Goal: Task Accomplishment & Management: Use online tool/utility

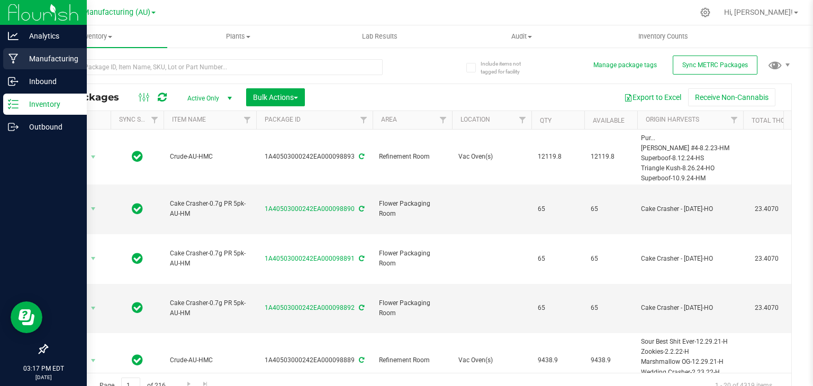
click at [16, 61] on icon at bounding box center [13, 58] width 10 height 11
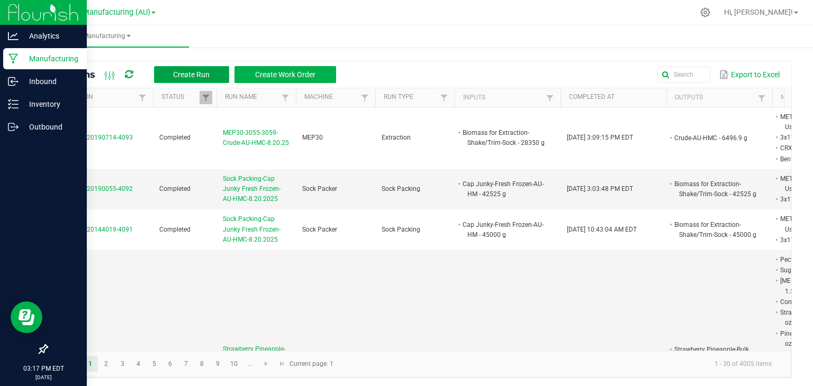
click at [184, 74] on span "Create Run" at bounding box center [191, 74] width 37 height 8
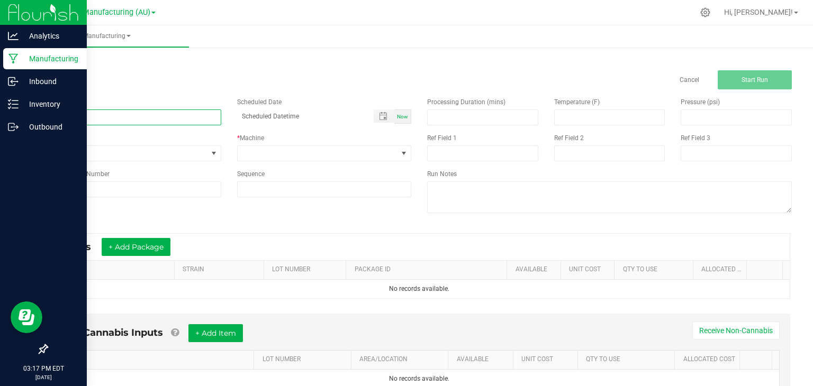
click at [112, 115] on input at bounding box center [134, 118] width 175 height 16
type input "MEP30-Cap Junky-Bulk Live Resin-AU-HMC-8.21.25"
click at [99, 153] on span "None" at bounding box center [127, 153] width 160 height 15
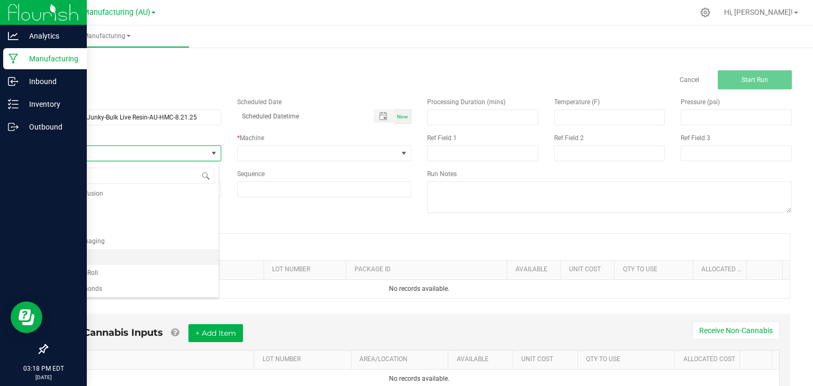
scroll to position [81, 0]
click at [68, 224] on span "Extraction" at bounding box center [67, 227] width 29 height 11
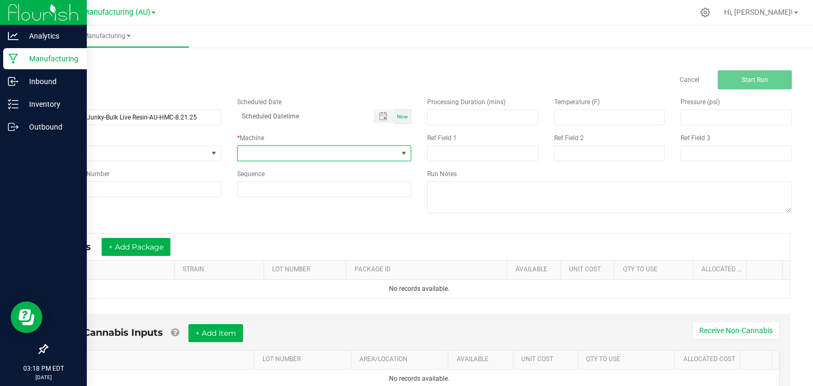
click at [295, 151] on span at bounding box center [318, 153] width 160 height 15
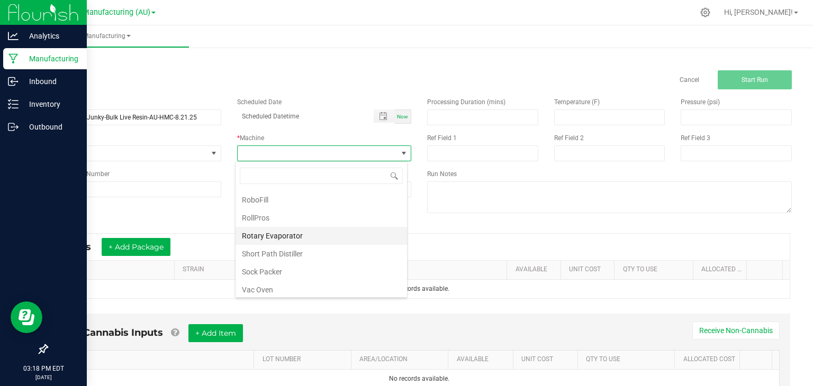
scroll to position [85, 0]
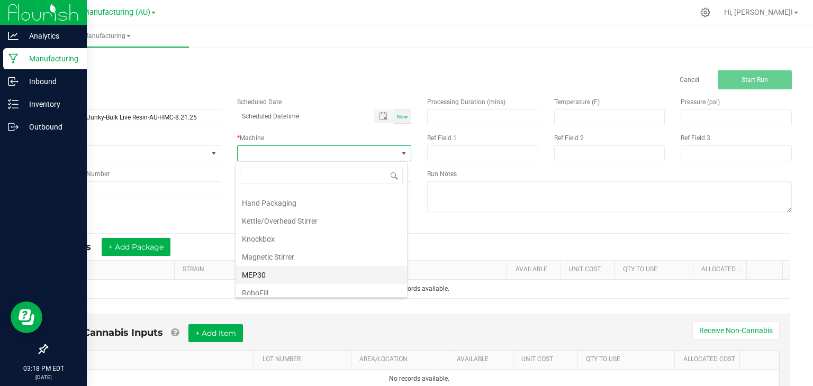
click at [267, 268] on li "MEP30" at bounding box center [320, 275] width 171 height 18
click at [397, 117] on span "Now" at bounding box center [402, 117] width 11 height 6
type input "[DATE] 3:18 PM"
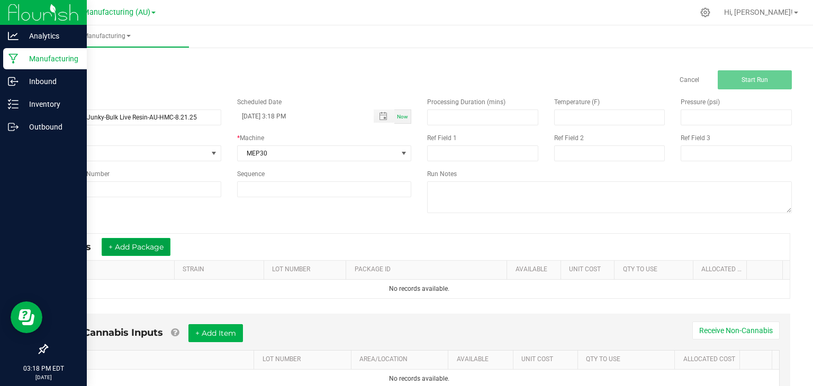
click at [144, 251] on button "+ Add Package" at bounding box center [136, 247] width 69 height 18
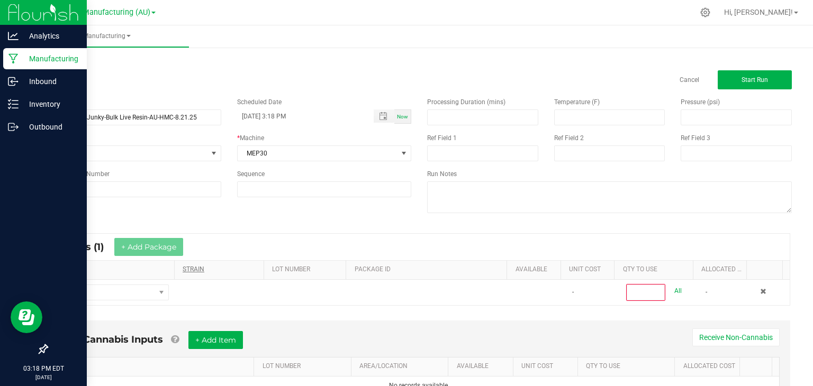
scroll to position [49, 0]
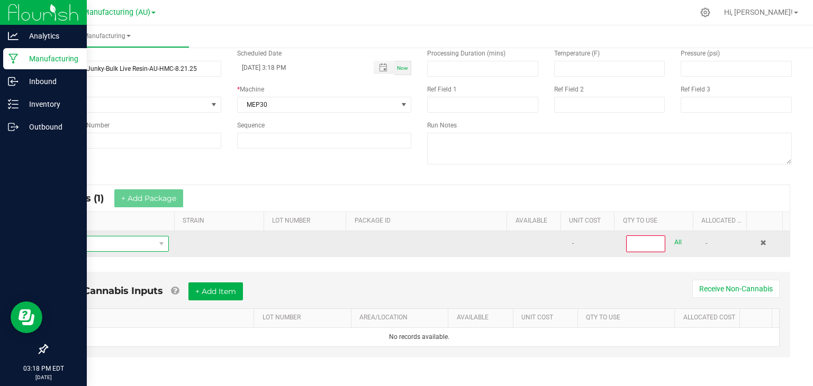
click at [112, 244] on span "NO DATA FOUND" at bounding box center [105, 243] width 99 height 15
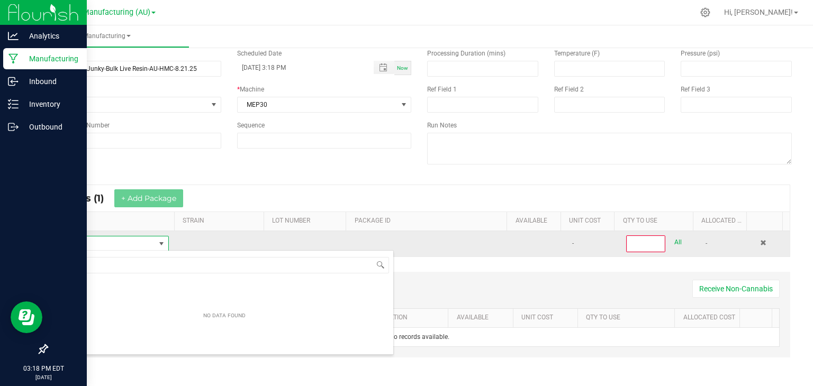
scroll to position [15, 110]
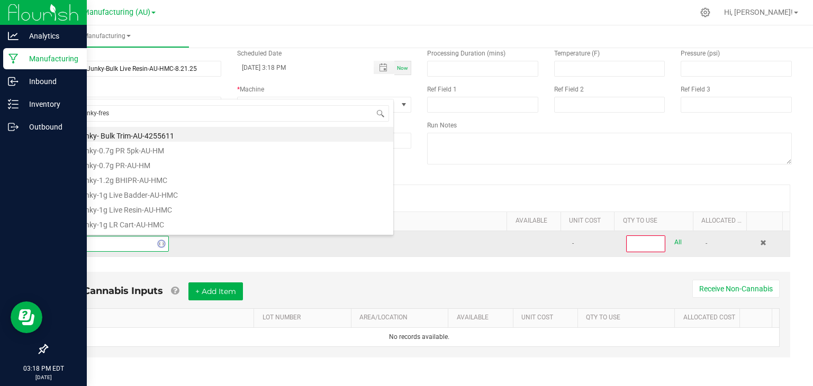
type input "cap junky-fresh"
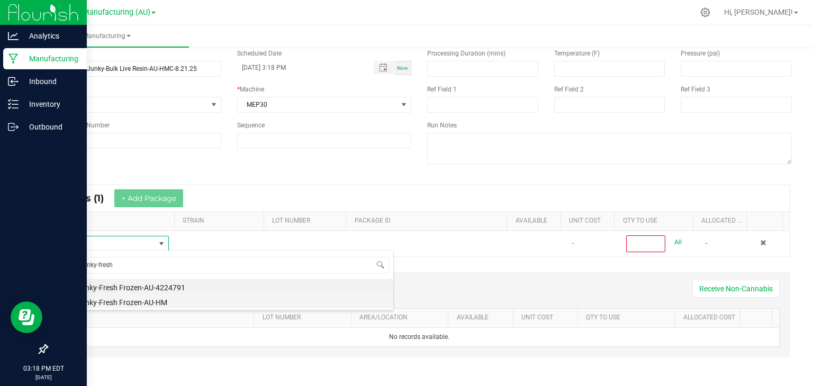
click at [129, 299] on li "Cap Junky-Fresh Frozen-AU-HM" at bounding box center [225, 301] width 338 height 15
type input "0"
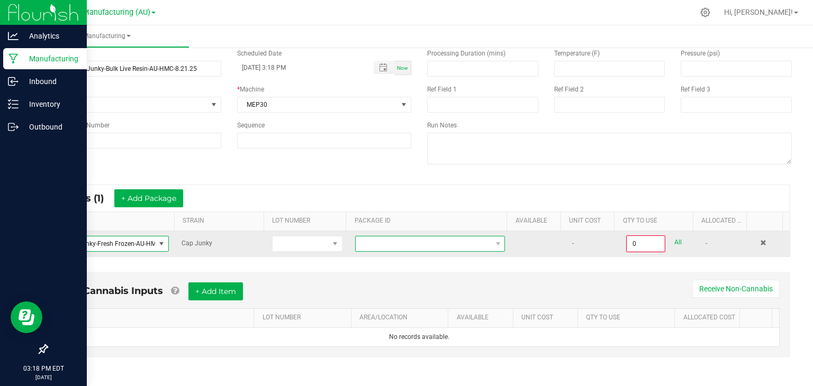
click at [430, 245] on span "NO DATA FOUND" at bounding box center [423, 243] width 135 height 15
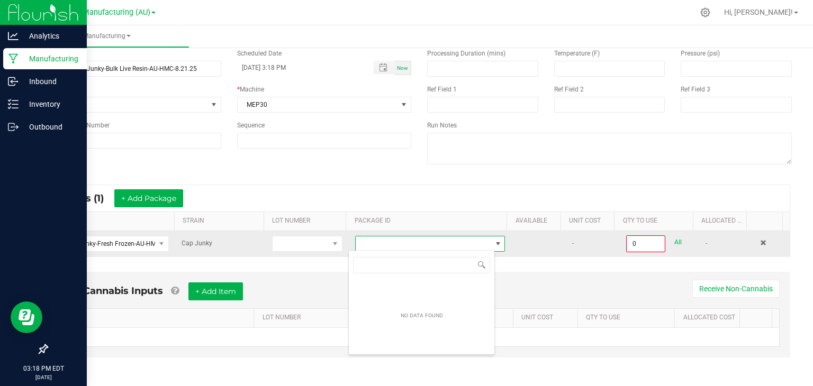
scroll to position [15, 146]
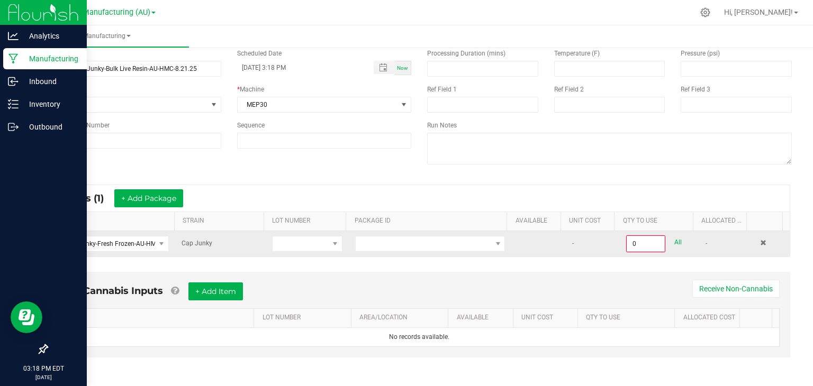
click at [511, 243] on td at bounding box center [538, 243] width 54 height 25
click at [494, 240] on span "NO DATA FOUND" at bounding box center [498, 244] width 8 height 8
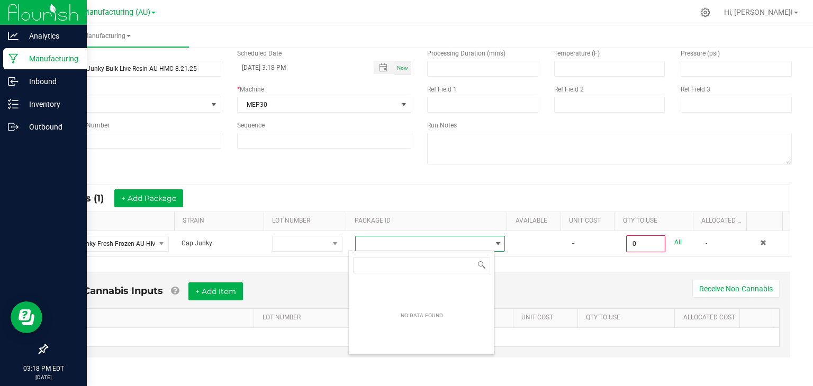
click at [440, 202] on div "* Inputs (1) + Add Package" at bounding box center [419, 198] width 741 height 26
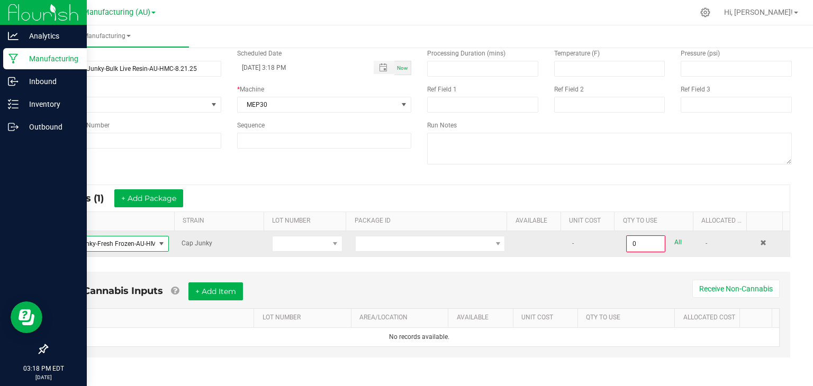
click at [157, 244] on span at bounding box center [161, 244] width 8 height 8
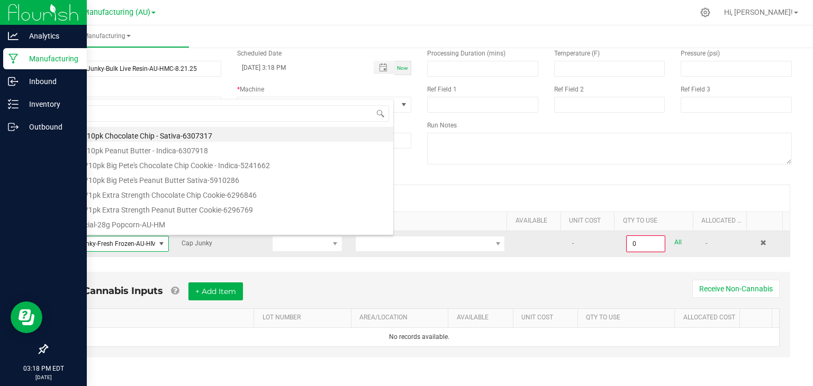
scroll to position [15, 110]
click at [157, 244] on span at bounding box center [161, 244] width 8 height 8
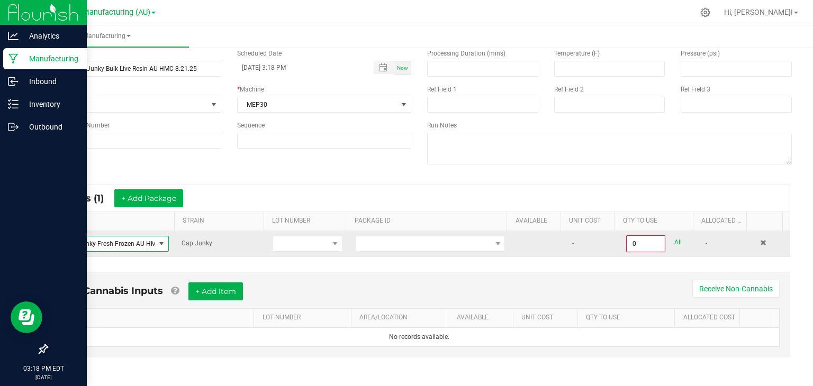
click at [157, 244] on span at bounding box center [161, 244] width 8 height 8
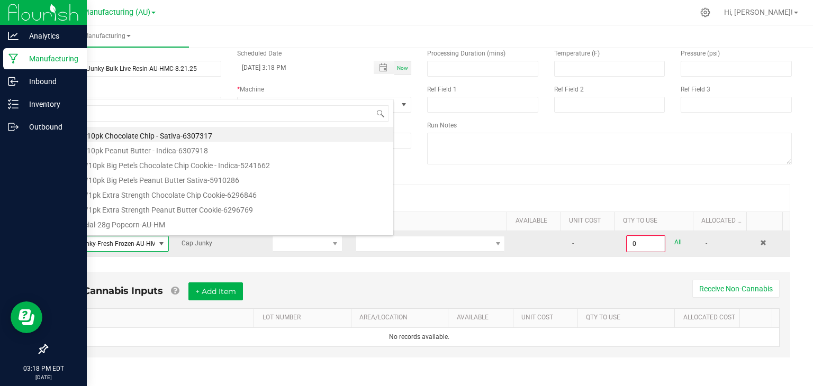
click at [157, 244] on span at bounding box center [161, 244] width 8 height 8
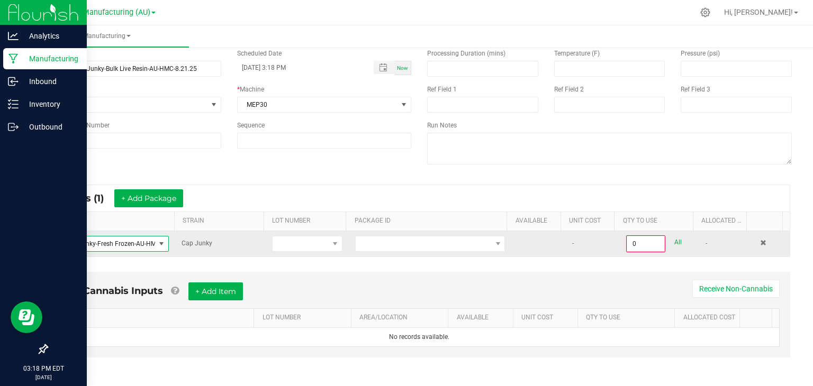
click at [114, 241] on span "Cap Junky-Fresh Frozen-AU-HM" at bounding box center [105, 243] width 99 height 15
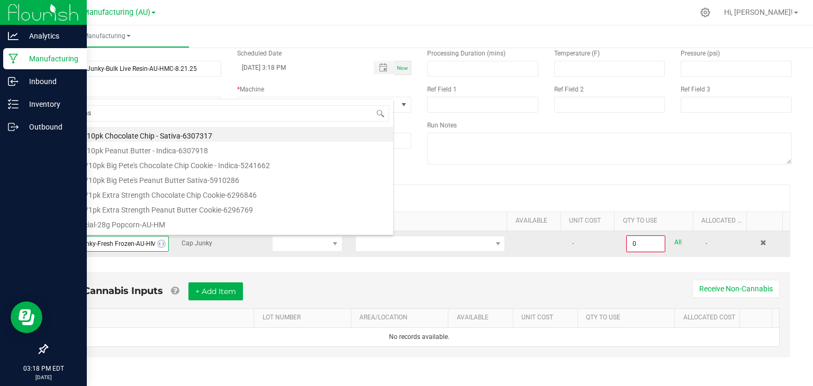
type input "biomass"
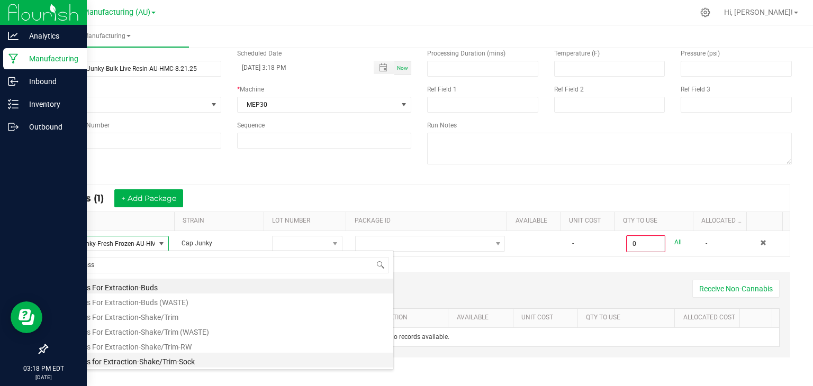
click at [159, 360] on li "Biomass for Extraction-Shake/Trim-Sock" at bounding box center [225, 360] width 338 height 15
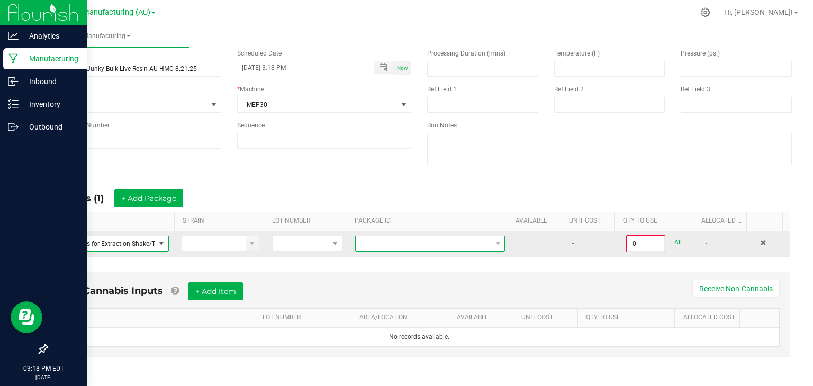
click at [413, 244] on span at bounding box center [423, 243] width 135 height 15
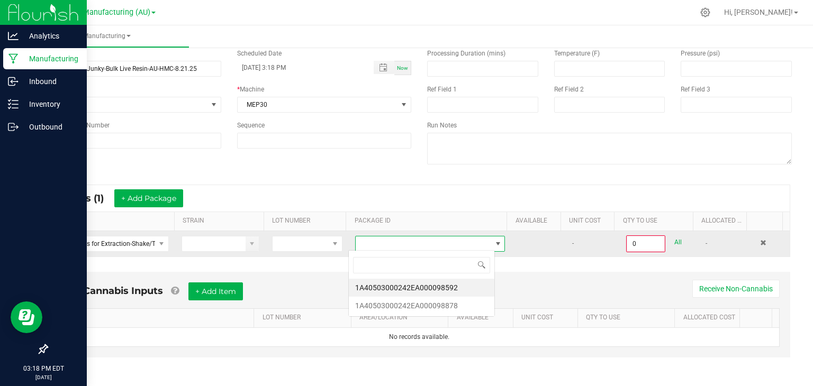
scroll to position [15, 146]
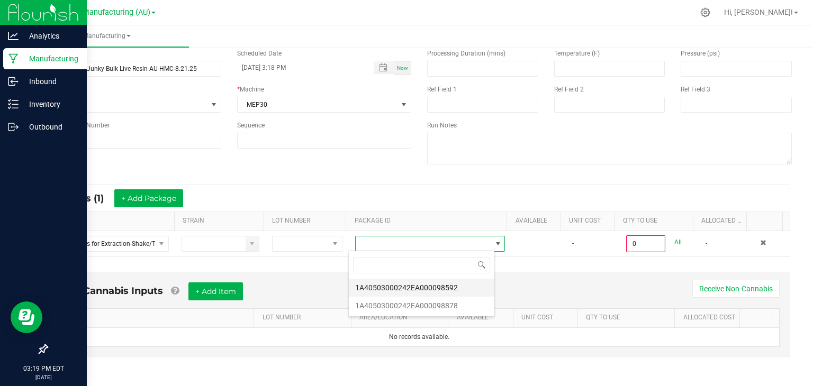
click at [450, 289] on li "1A40503000242EA000098592" at bounding box center [421, 288] width 145 height 18
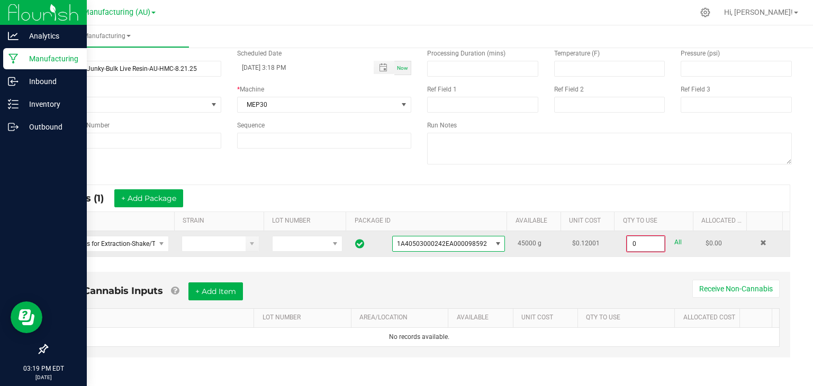
click at [627, 242] on input "0" at bounding box center [645, 243] width 37 height 15
click at [674, 243] on link "All" at bounding box center [677, 242] width 7 height 14
type input "45000.0000 g"
click at [223, 287] on button "+ Add Item" at bounding box center [215, 291] width 54 height 18
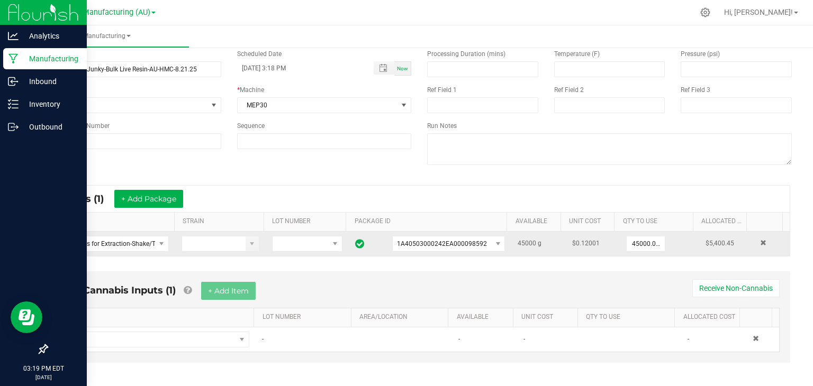
scroll to position [53, 0]
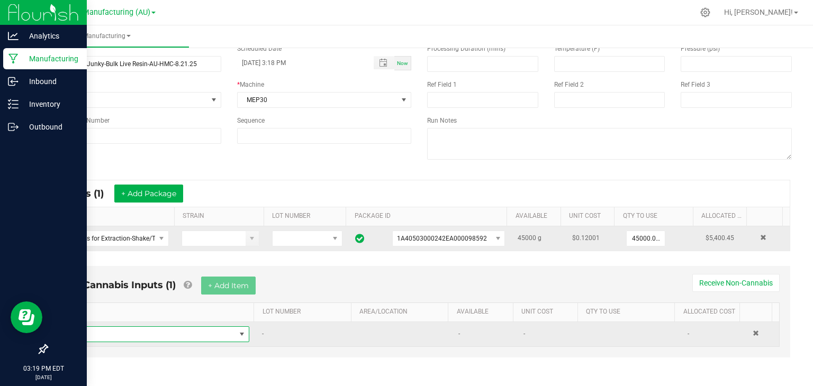
click at [238, 330] on span "NO DATA FOUND" at bounding box center [242, 334] width 8 height 8
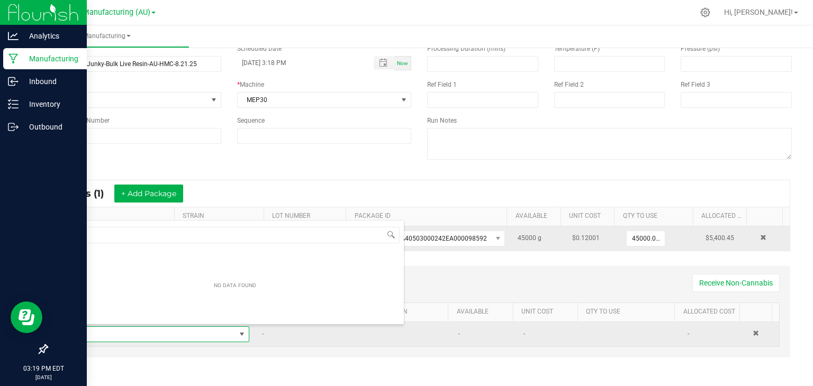
scroll to position [15, 177]
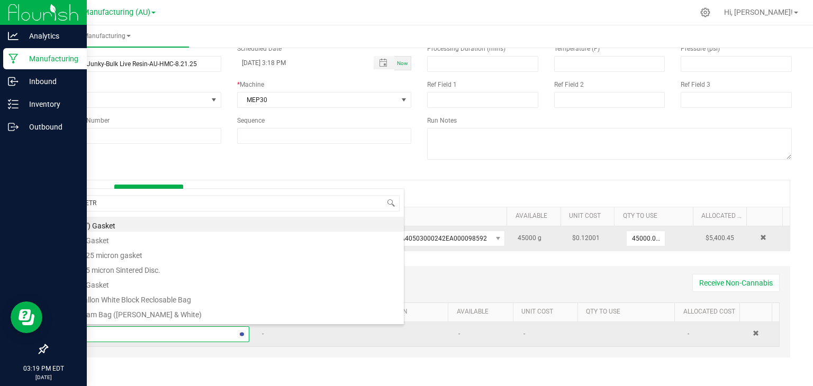
type input "METRC"
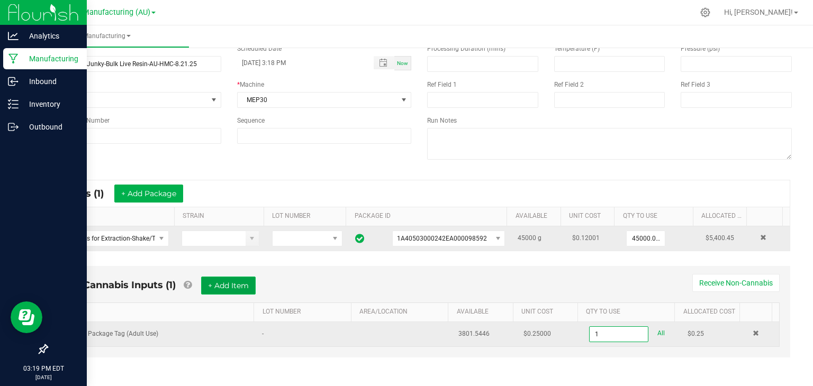
type input "1 ea"
click at [229, 286] on button "+ Add Item" at bounding box center [228, 286] width 54 height 18
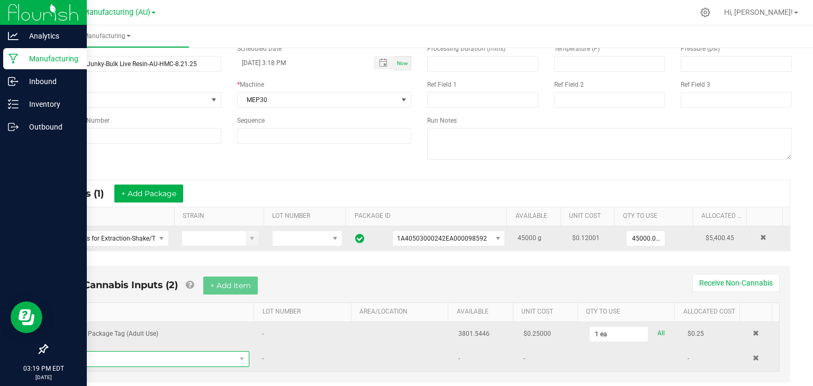
click at [140, 355] on span "NO DATA FOUND" at bounding box center [150, 359] width 169 height 15
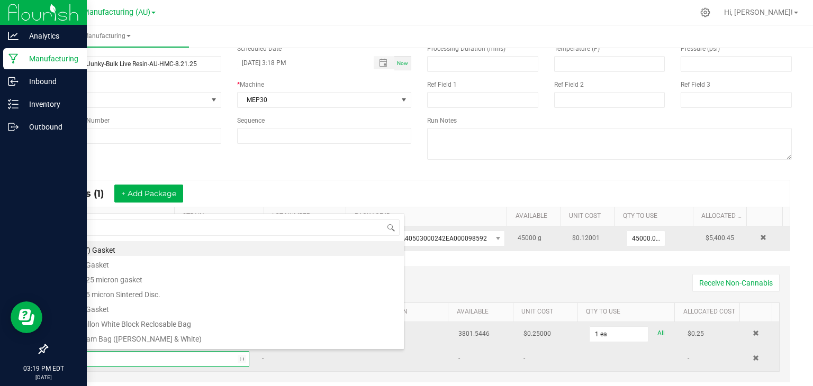
type input "3x1"
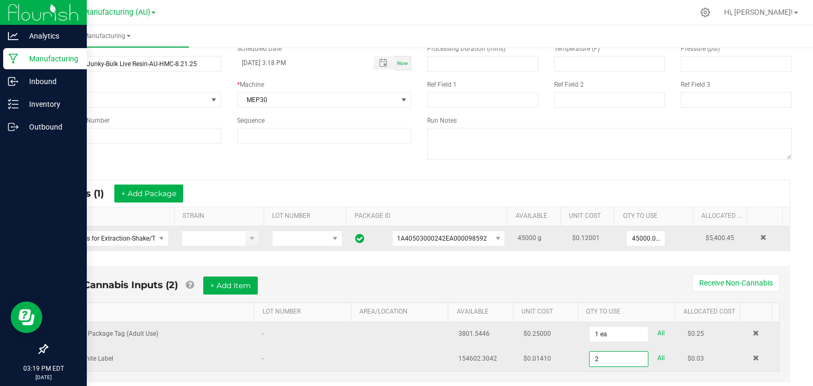
type input "2 ea"
click at [309, 279] on div "Non-Cannabis Inputs (2) + Add Item Receive Non-Cannabis" at bounding box center [419, 290] width 721 height 26
click at [237, 280] on button "+ Add Item" at bounding box center [230, 286] width 54 height 18
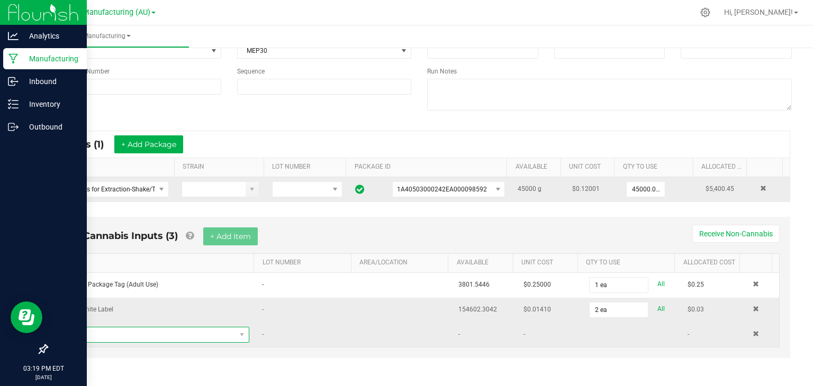
click at [171, 335] on span "NO DATA FOUND" at bounding box center [150, 334] width 169 height 15
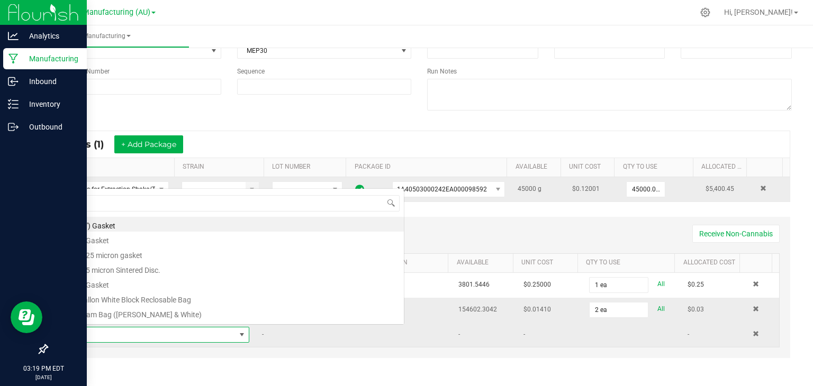
scroll to position [15, 177]
type input "CRX"
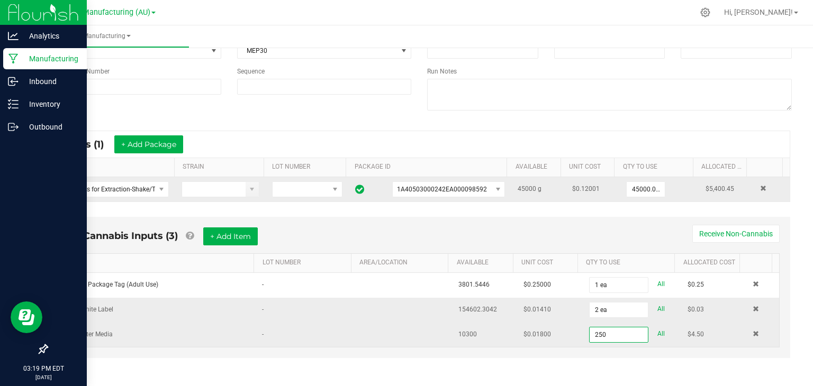
type input "250.0000 kg"
click at [362, 250] on div "Non-Cannabis Inputs (3) + Add Item Receive Non-Cannabis" at bounding box center [419, 240] width 721 height 26
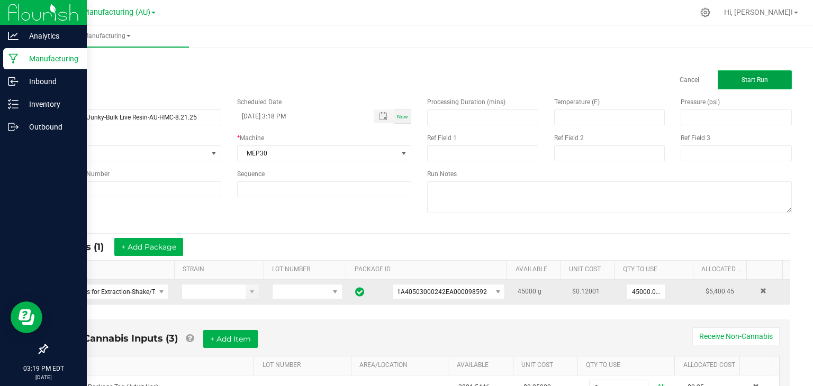
click at [753, 78] on span "Start Run" at bounding box center [754, 79] width 26 height 7
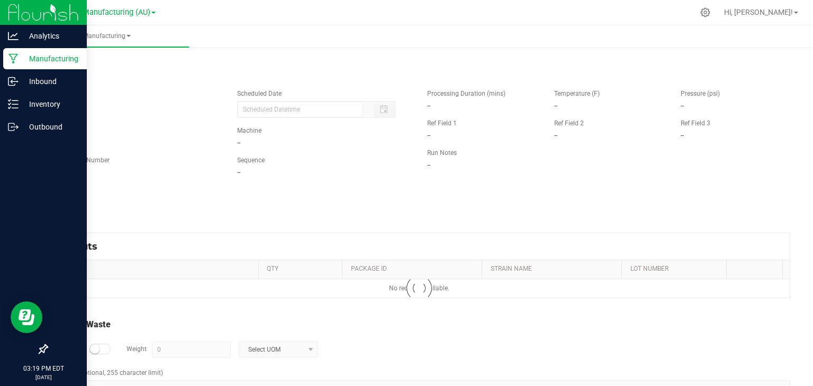
type input "[DATE] 3:18 PM"
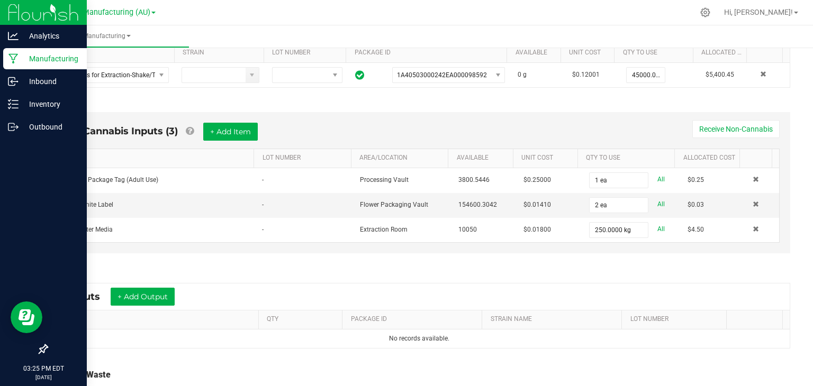
scroll to position [245, 0]
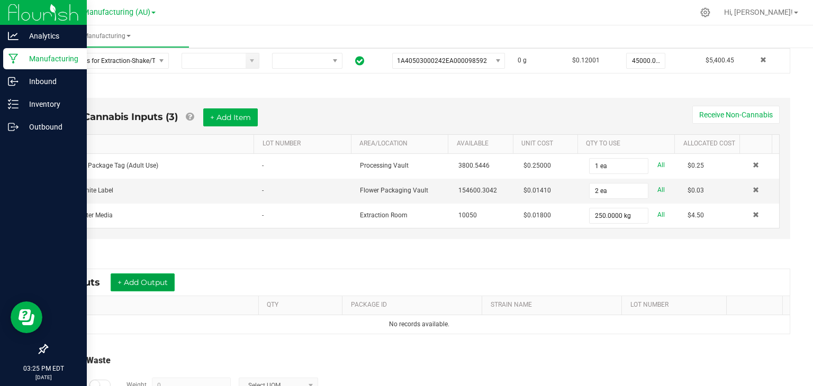
click at [151, 274] on button "+ Add Output" at bounding box center [143, 283] width 64 height 18
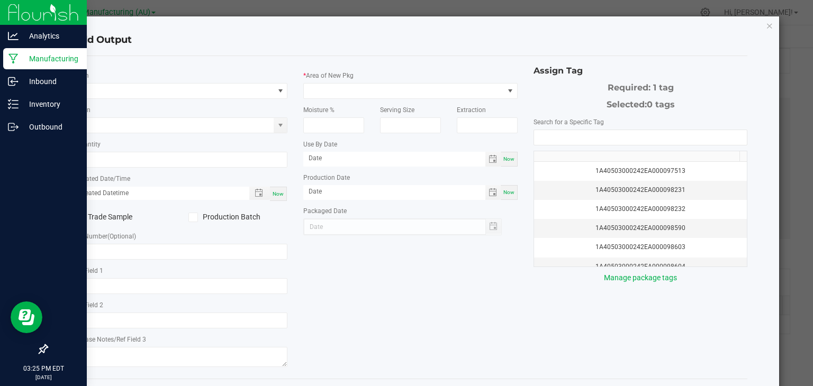
type input "[DATE]"
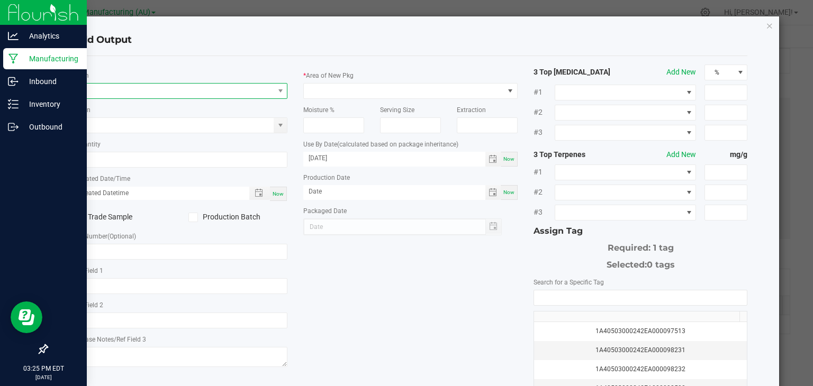
click at [134, 90] on span "NO DATA FOUND" at bounding box center [174, 91] width 200 height 15
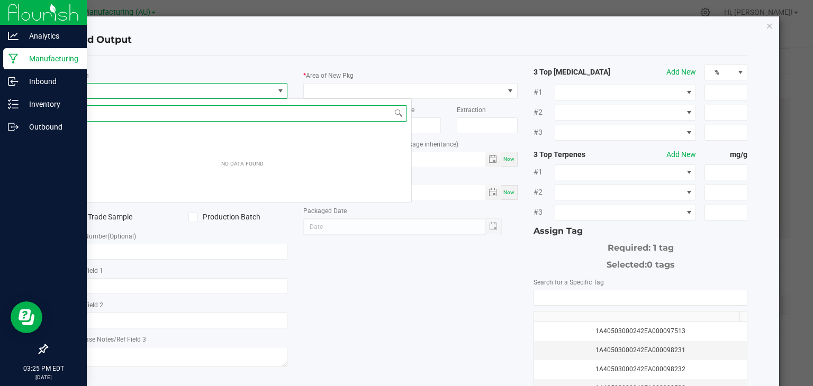
scroll to position [15, 212]
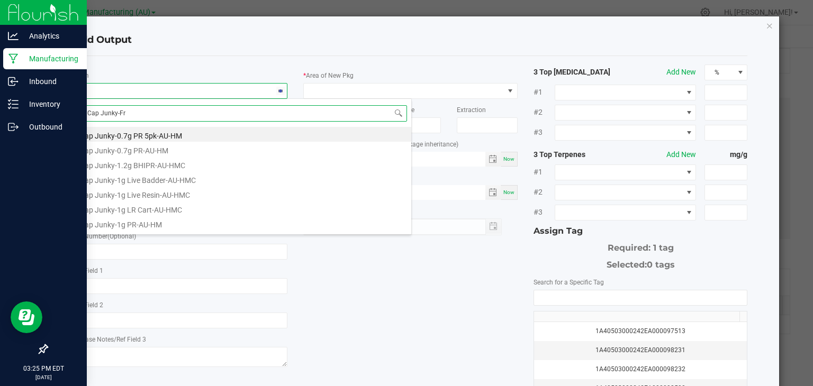
type input "Cap Junky-Fre"
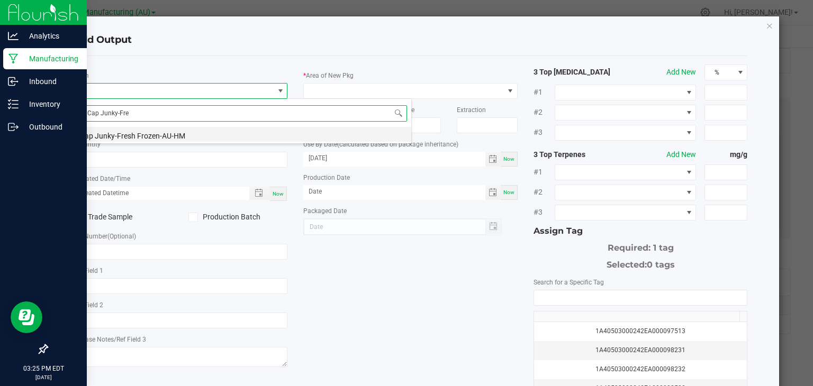
click at [151, 134] on li "Cap Junky-Fresh Frozen-AU-HM" at bounding box center [243, 134] width 338 height 15
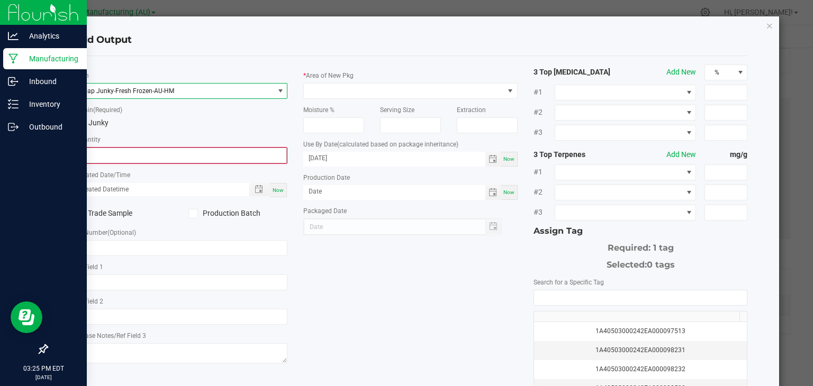
click at [144, 153] on input "0" at bounding box center [181, 155] width 212 height 15
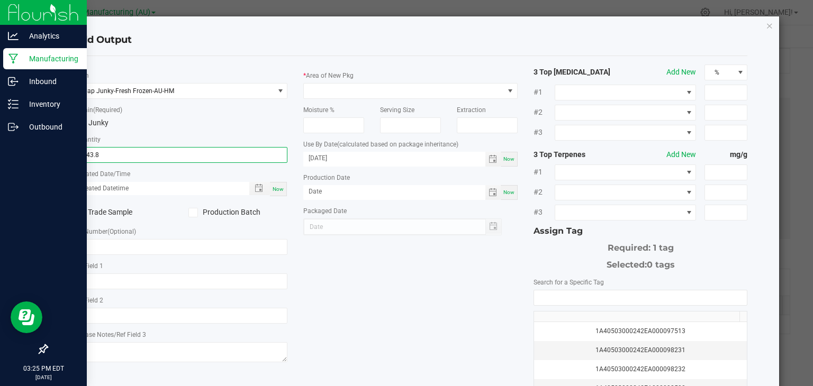
type input "3443.8000 g"
click at [277, 191] on span "Now" at bounding box center [277, 189] width 11 height 6
type input "[DATE] 3:25 PM"
type input "[DATE]"
click at [190, 213] on icon at bounding box center [192, 213] width 7 height 0
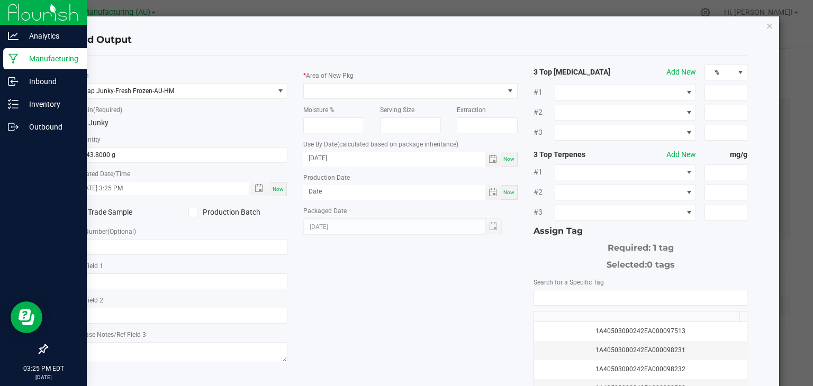
click at [0, 0] on input "Production Batch" at bounding box center [0, 0] width 0 height 0
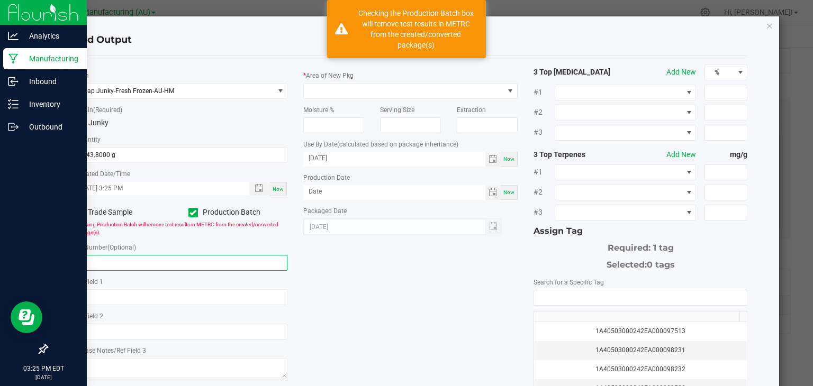
click at [150, 260] on input "text" at bounding box center [181, 263] width 214 height 16
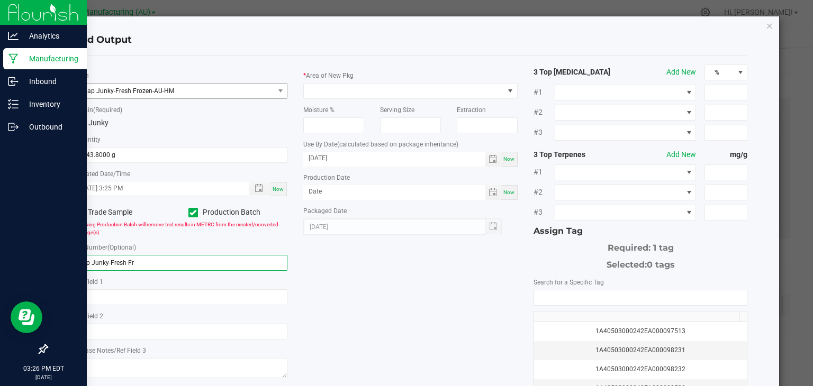
type input "Cap Junky-Fresh Fr"
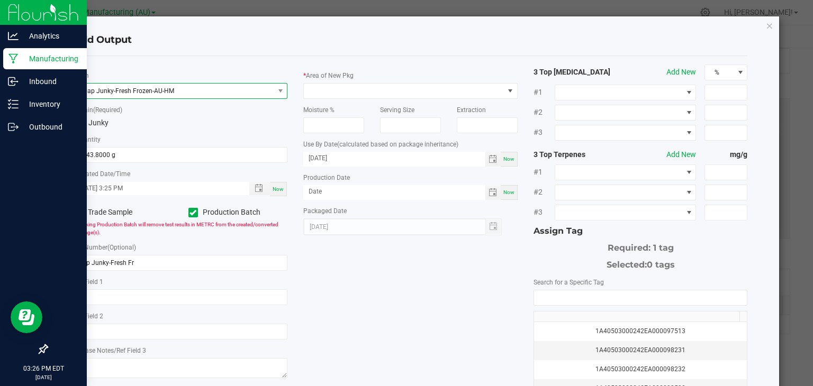
click at [251, 88] on span "Cap Junky-Fresh Frozen-AU-HM" at bounding box center [174, 91] width 200 height 15
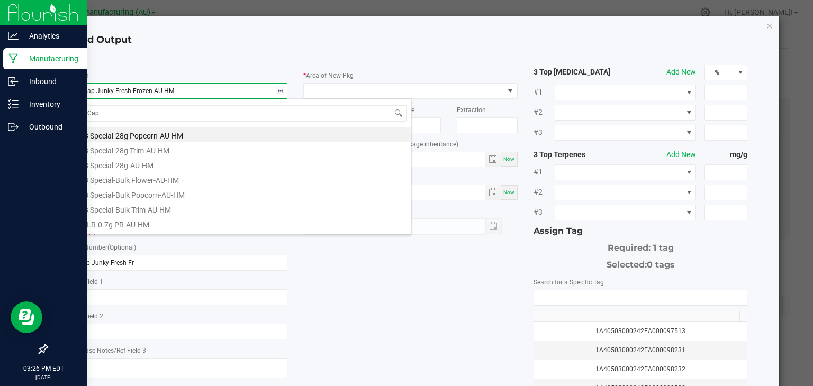
scroll to position [235, 0]
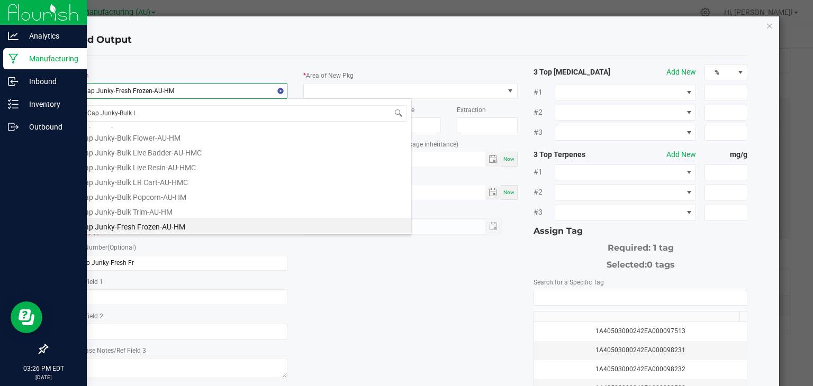
type input "Cap Junky-Bulk Li"
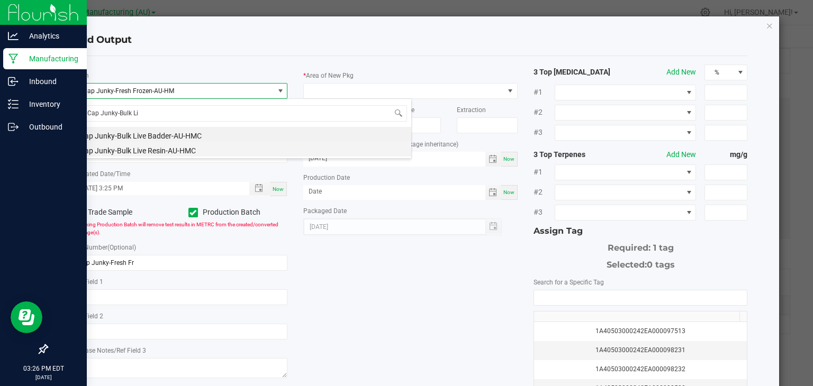
click at [212, 150] on li "Cap Junky-Bulk Live Resin-AU-HMC" at bounding box center [243, 149] width 338 height 15
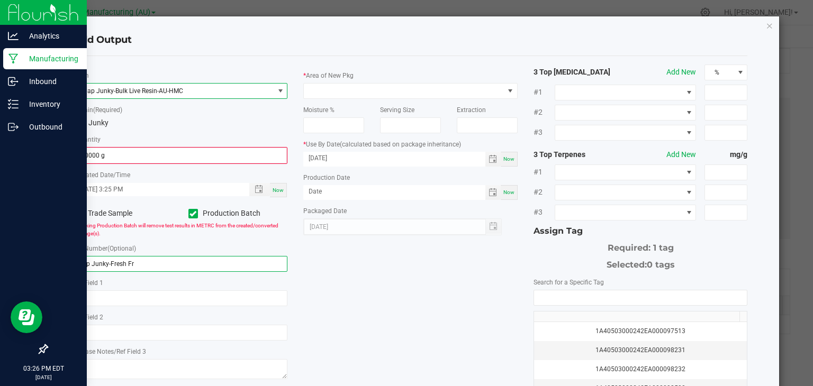
click at [142, 267] on input "Cap Junky-Fresh Fr" at bounding box center [181, 264] width 214 height 16
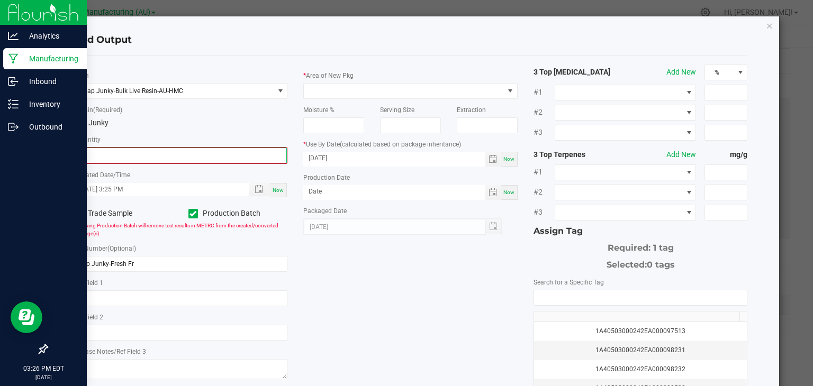
click at [140, 153] on input "0" at bounding box center [181, 155] width 212 height 15
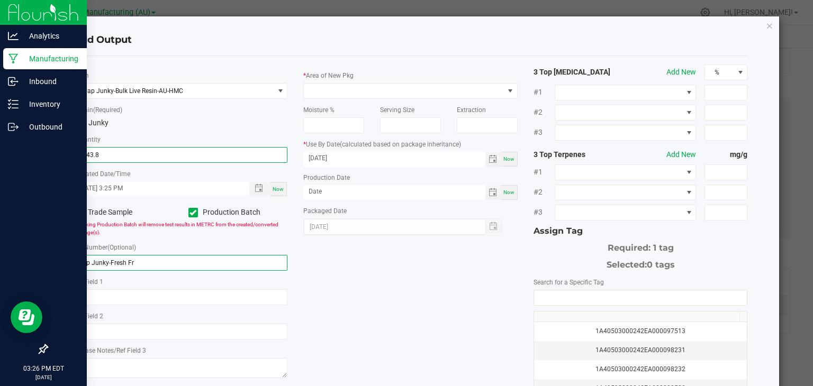
type input "3443.8000 g"
click at [157, 265] on input "Cap Junky-Fresh Fr" at bounding box center [181, 263] width 214 height 16
type input "Cap Junky-Bulk Live Resin-AU-HMC-8.21.25"
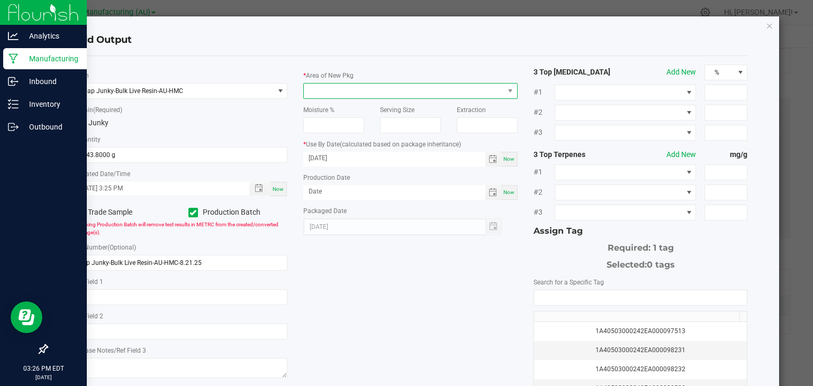
click at [434, 92] on span at bounding box center [404, 91] width 200 height 15
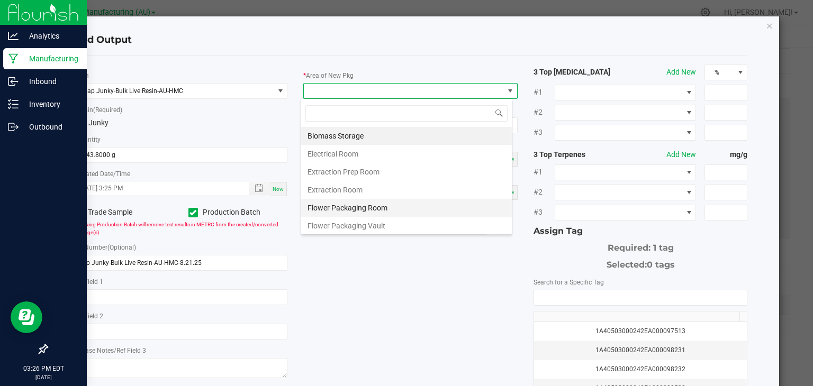
scroll to position [178, 0]
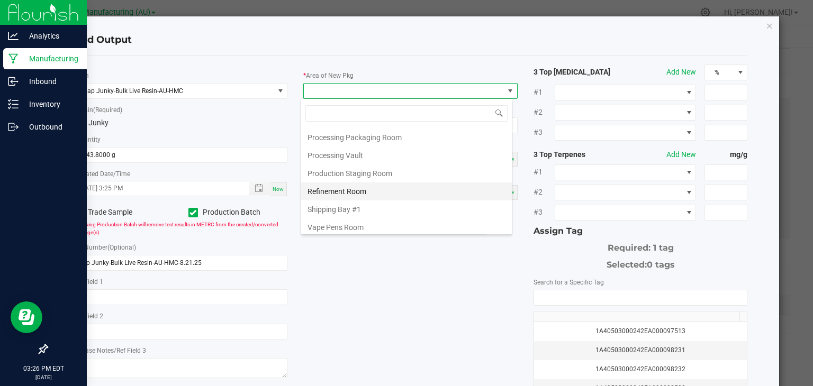
click at [346, 189] on li "Refinement Room" at bounding box center [406, 192] width 211 height 18
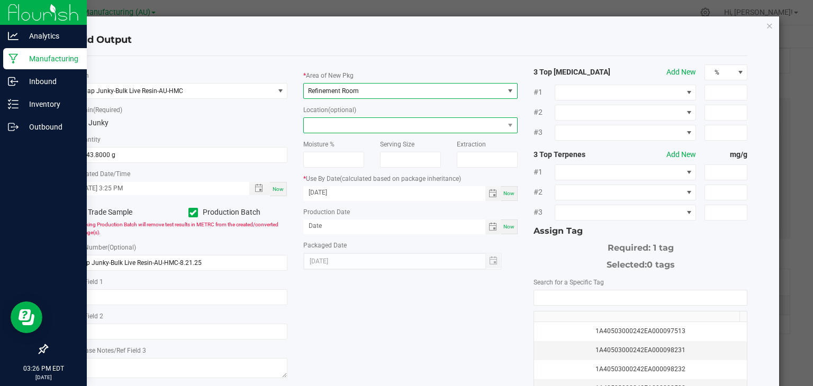
click at [369, 123] on span at bounding box center [404, 125] width 200 height 15
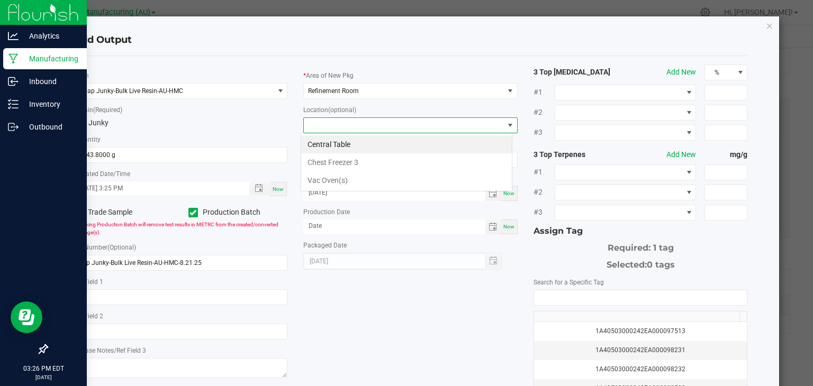
scroll to position [15, 212]
click at [339, 178] on li "Vac Oven(s)" at bounding box center [406, 180] width 211 height 18
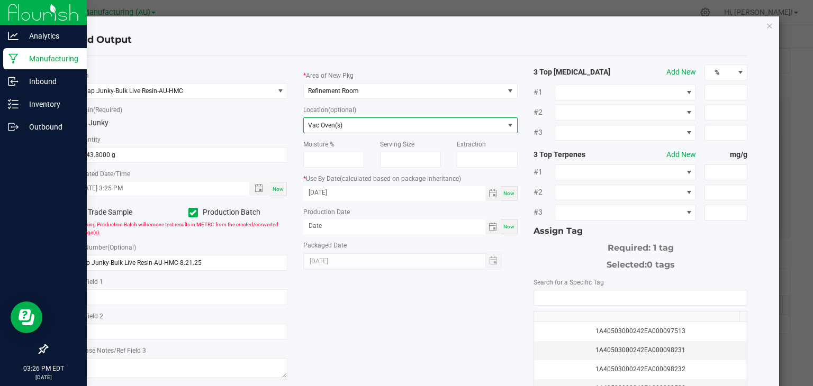
click at [508, 222] on div "Now" at bounding box center [508, 227] width 17 height 15
type input "[DATE]"
click at [342, 193] on input "[DATE]" at bounding box center [394, 192] width 182 height 13
type input "[DATE]"
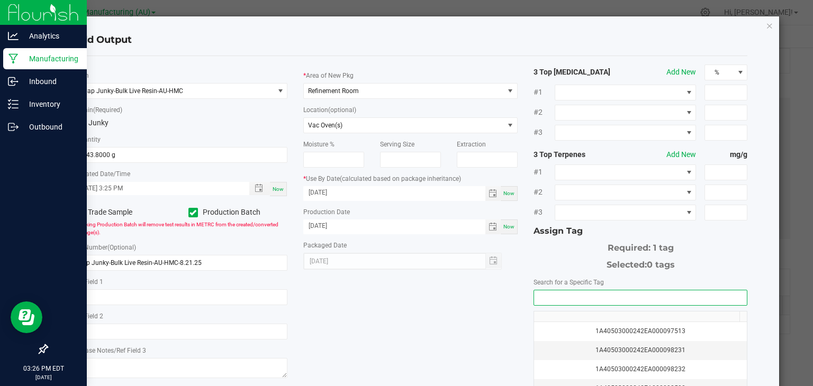
click at [572, 298] on input "NO DATA FOUND" at bounding box center [640, 297] width 213 height 15
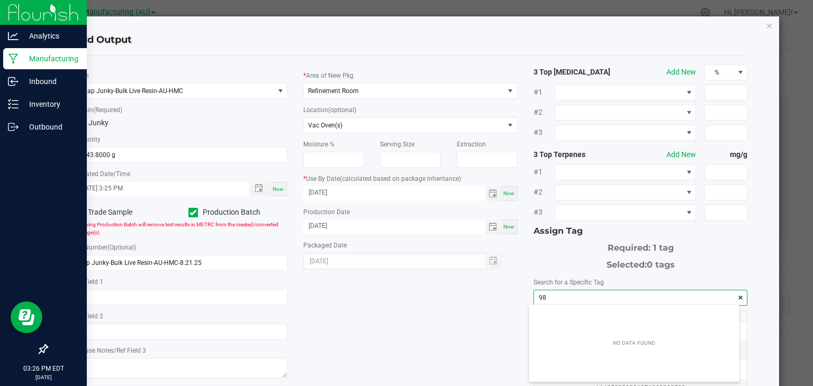
scroll to position [15, 211]
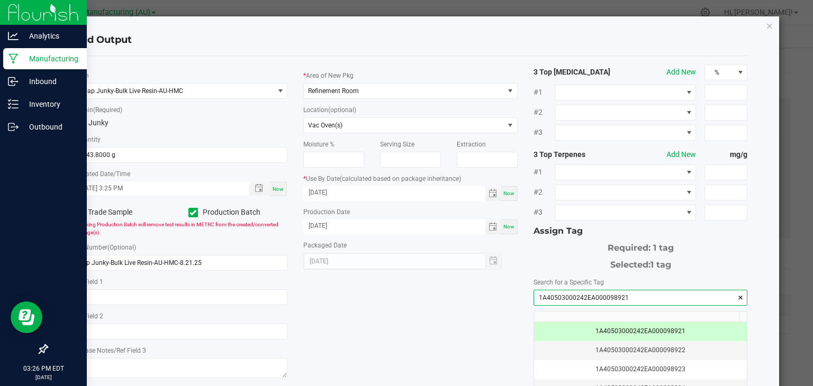
type input "1A40503000242EA000098921"
click at [423, 309] on div "* Item Cap Junky-Bulk Live Resin-AU-HMC * Strain (Required) Cap Junky * Quantit…" at bounding box center [411, 254] width 690 height 379
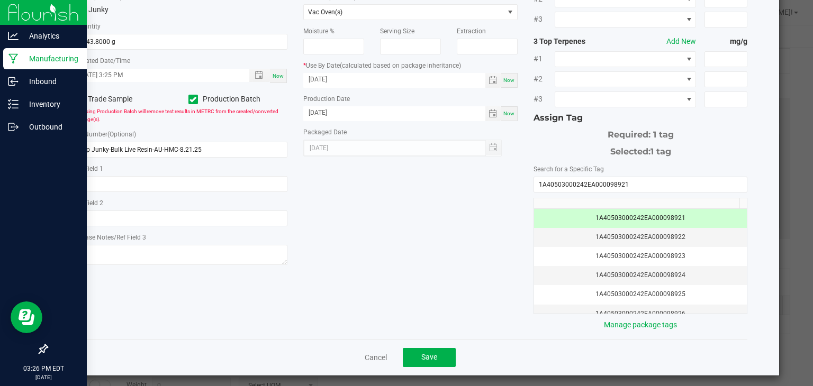
scroll to position [117, 0]
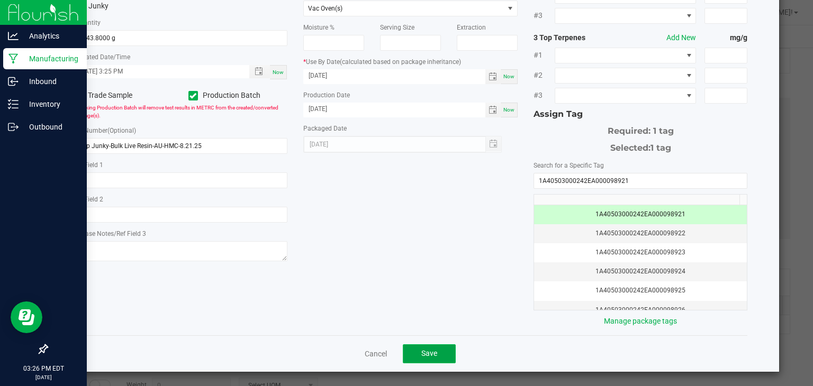
click at [434, 350] on button "Save" at bounding box center [429, 353] width 53 height 19
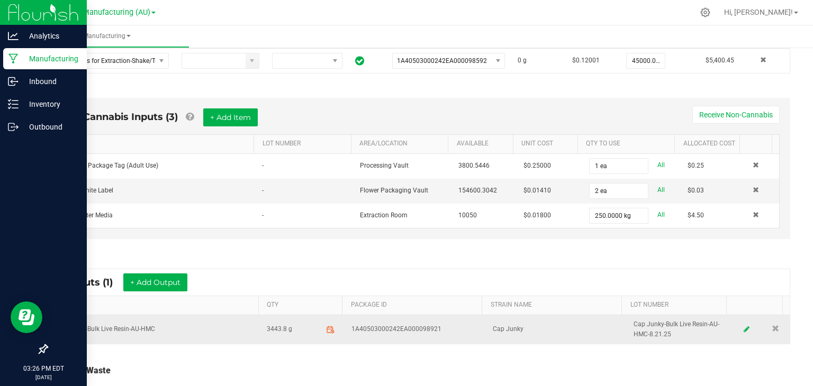
click at [161, 329] on td "Cap Junky-Bulk Live Resin-AU-HMC" at bounding box center [155, 329] width 212 height 29
click at [325, 328] on icon at bounding box center [330, 330] width 10 height 10
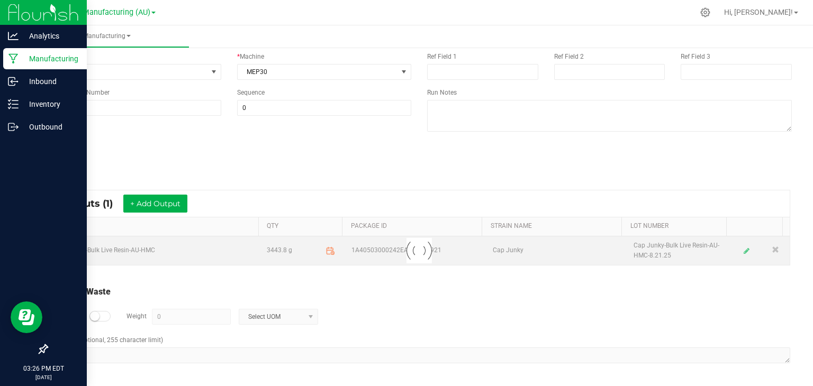
scroll to position [95, 0]
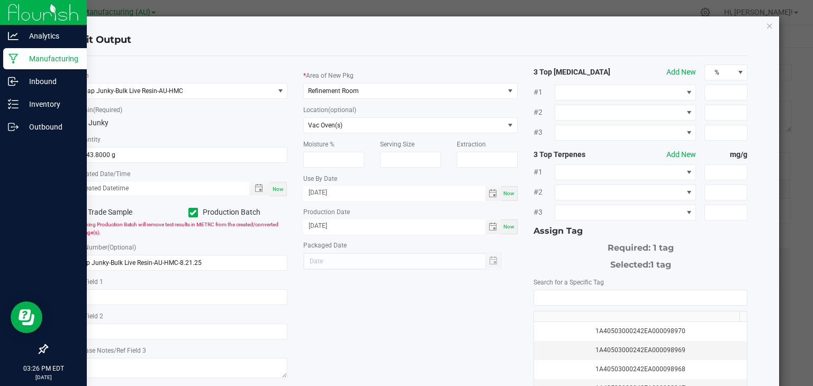
click at [276, 188] on span "Now" at bounding box center [277, 189] width 11 height 6
type input "[DATE] 3:26 PM"
type input "[DATE]"
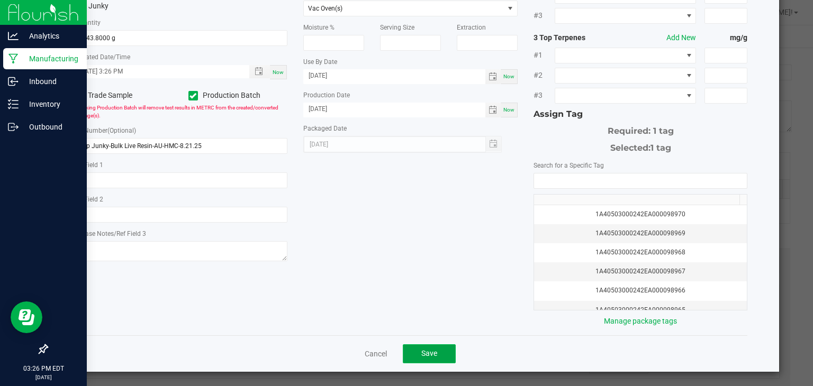
click at [433, 355] on span "Save" at bounding box center [429, 353] width 16 height 8
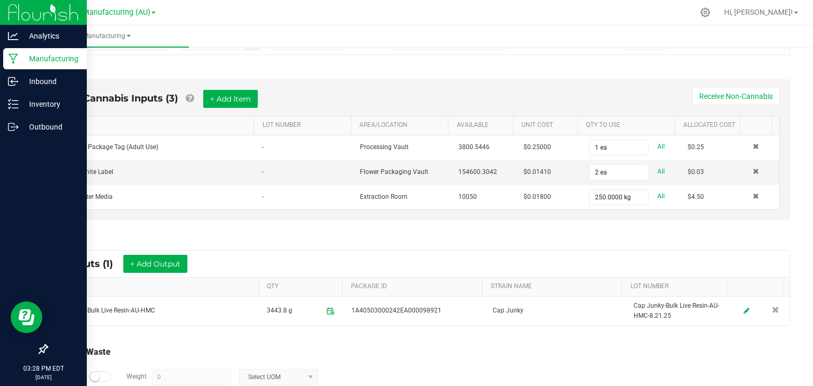
scroll to position [321, 0]
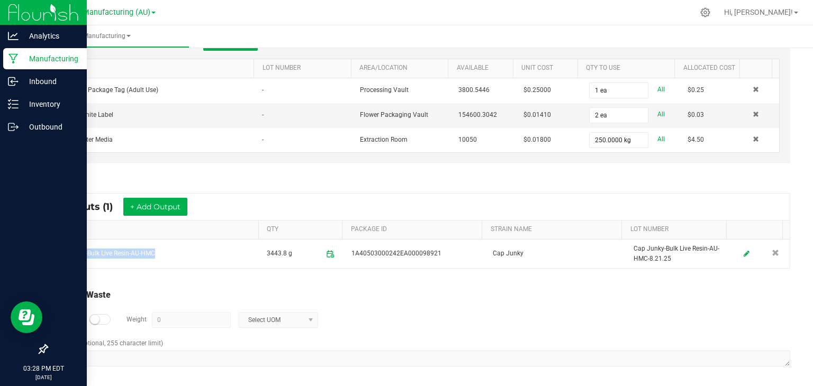
drag, startPoint x: 161, startPoint y: 254, endPoint x: 44, endPoint y: 254, distance: 116.4
click at [44, 254] on div "* Outputs (1) + Add Output ITEM QTY PACKAGE ID STRAIN NAME LOT NUMBER Cap Junky…" at bounding box center [419, 231] width 761 height 95
copy table "Cap Junky-Bulk Live Resin-AU-HMC"
drag, startPoint x: 746, startPoint y: 181, endPoint x: 554, endPoint y: 190, distance: 192.2
click at [554, 190] on div "* Outputs (1) + Add Output ITEM QTY PACKAGE ID STRAIN NAME LOT NUMBER Cap Junky…" at bounding box center [419, 231] width 761 height 95
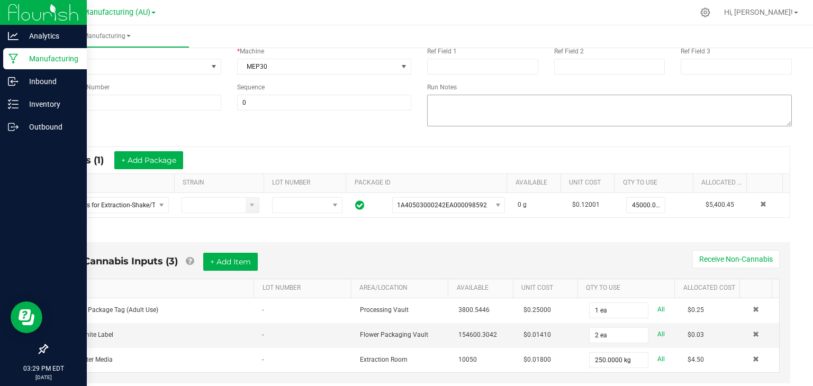
scroll to position [0, 0]
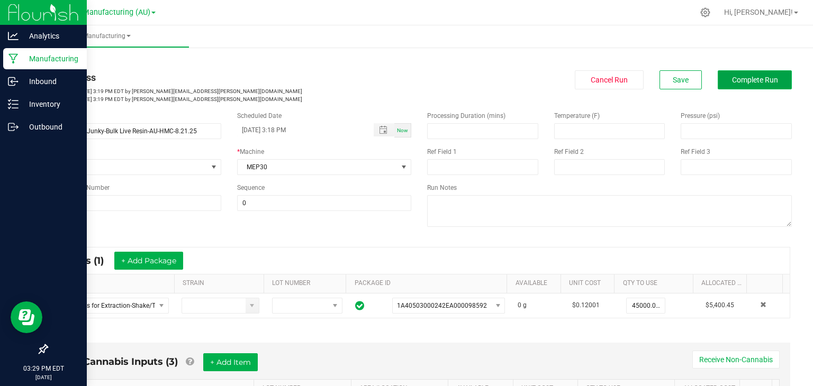
click at [732, 78] on span "Complete Run" at bounding box center [755, 80] width 46 height 8
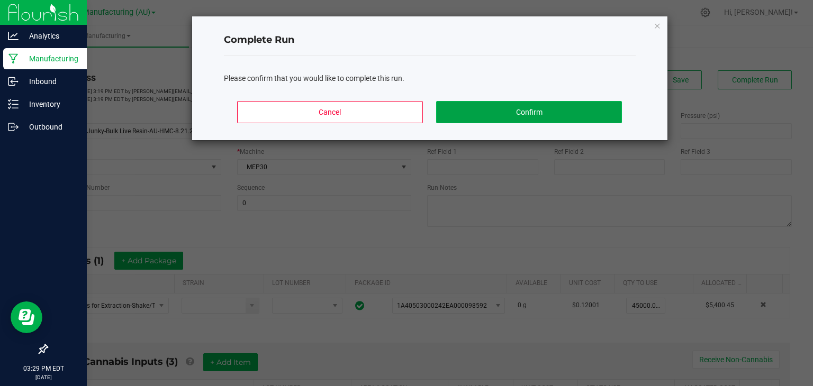
click at [558, 111] on button "Confirm" at bounding box center [528, 112] width 185 height 22
